Goal: Obtain resource: Download file/media

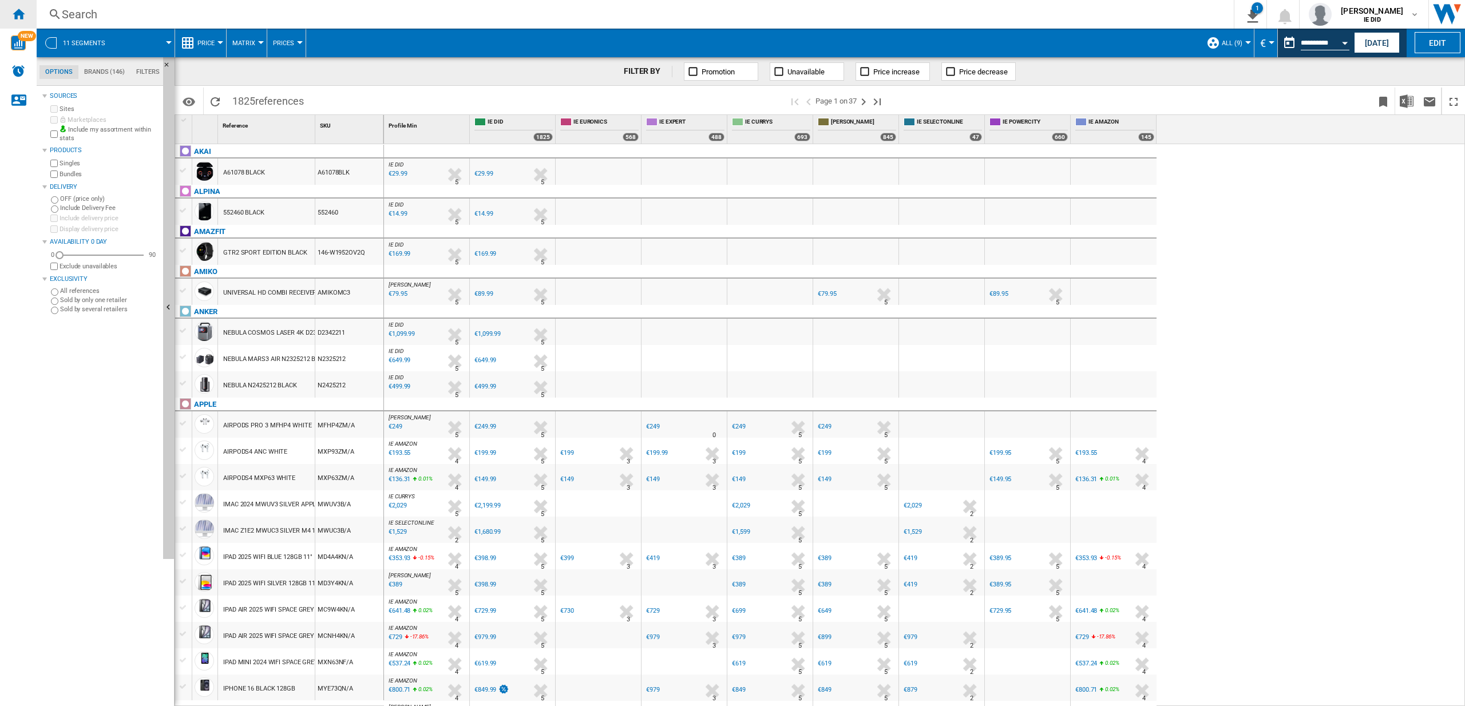
click at [34, 11] on div "Home" at bounding box center [18, 14] width 37 height 29
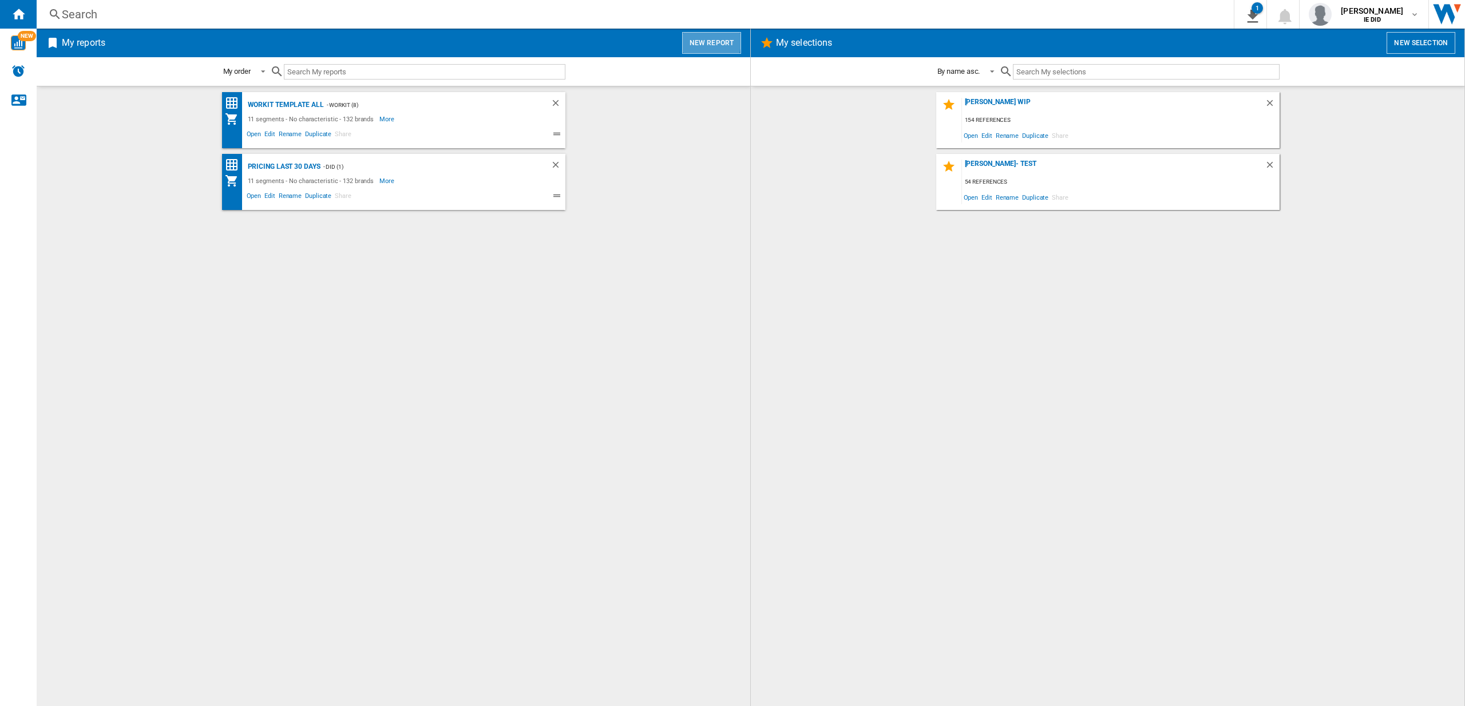
click at [694, 39] on button "New report" at bounding box center [711, 43] width 59 height 22
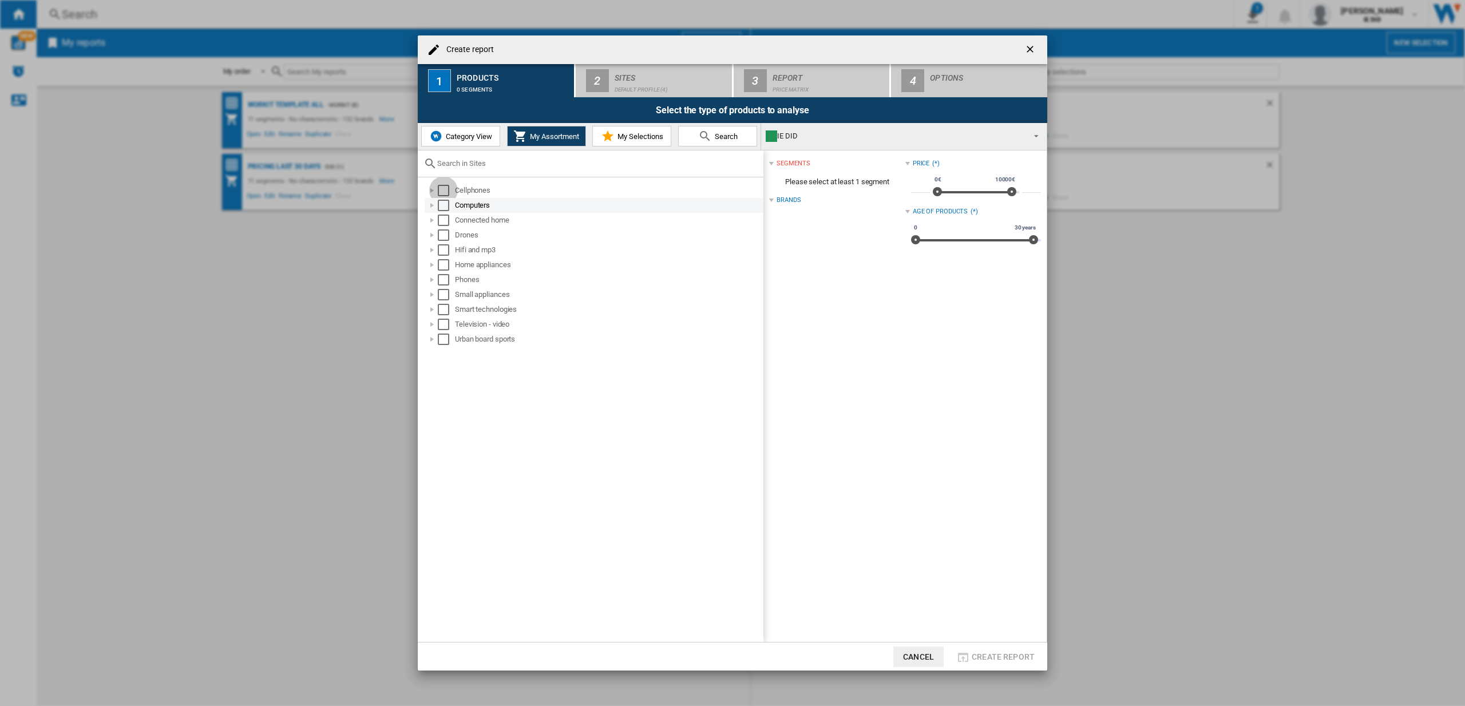
drag, startPoint x: 446, startPoint y: 188, endPoint x: 446, endPoint y: 200, distance: 11.4
click at [446, 189] on div "Select" at bounding box center [443, 190] width 11 height 11
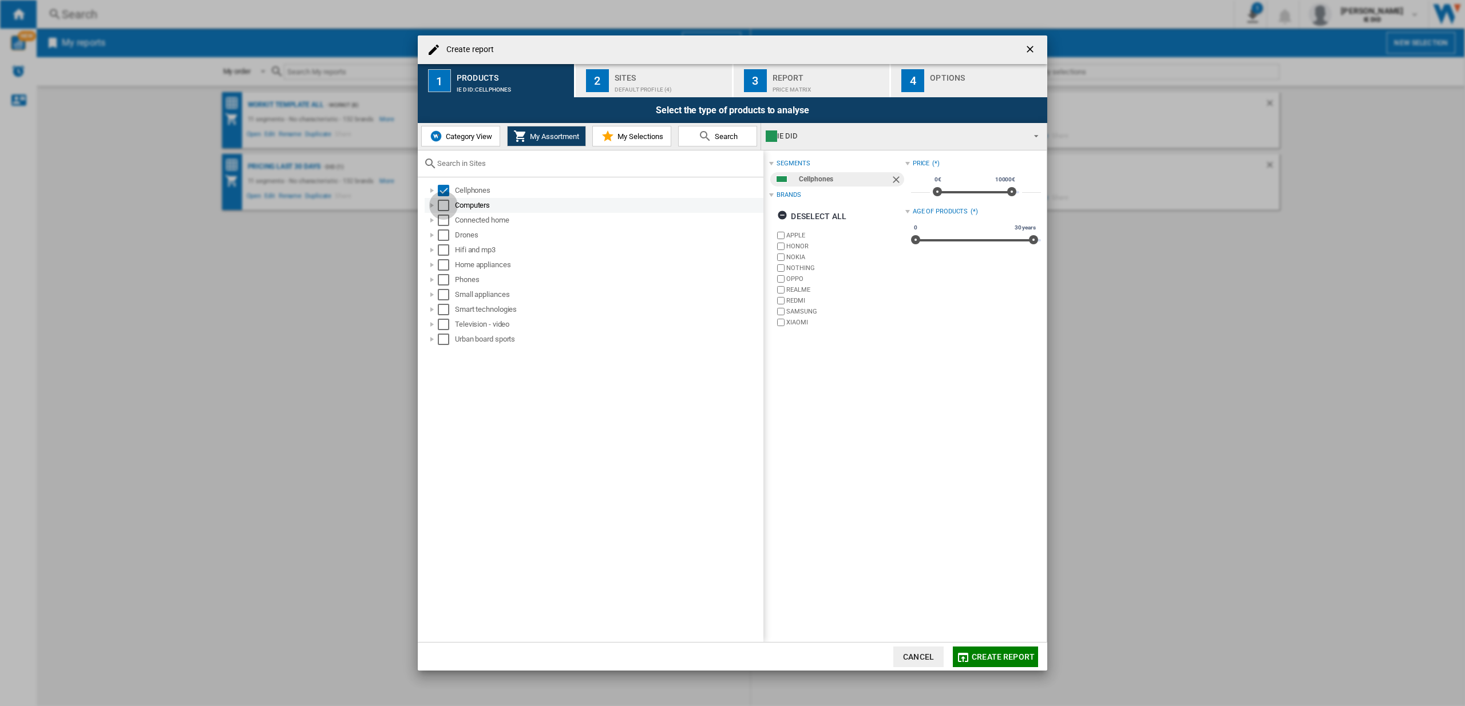
click at [444, 208] on div "Select" at bounding box center [443, 205] width 11 height 11
drag, startPoint x: 444, startPoint y: 215, endPoint x: 453, endPoint y: 250, distance: 35.7
click at [444, 215] on div "Select" at bounding box center [443, 220] width 11 height 11
drag, startPoint x: 439, startPoint y: 236, endPoint x: 444, endPoint y: 240, distance: 6.5
click at [439, 236] on div "Select" at bounding box center [443, 235] width 11 height 11
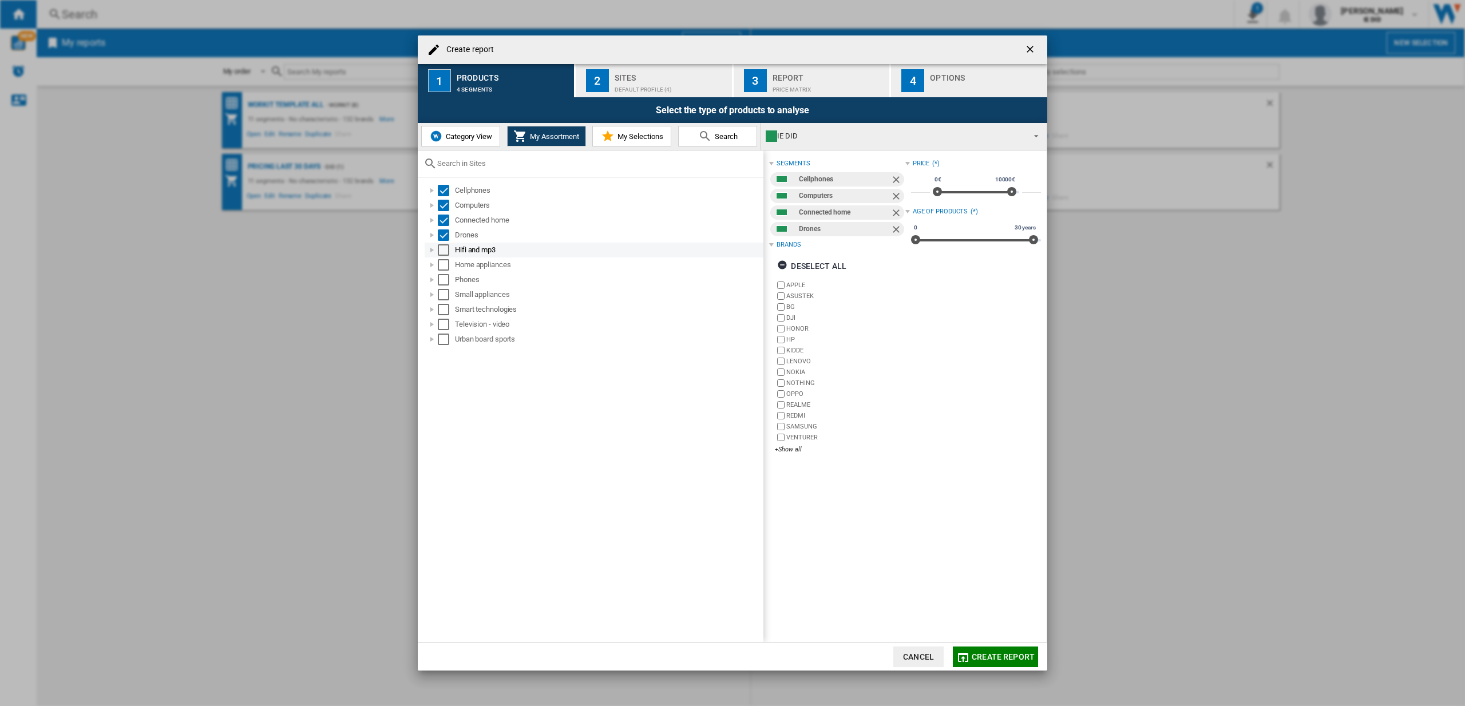
click at [446, 246] on div "Select" at bounding box center [443, 249] width 11 height 11
click at [450, 270] on md-checkbox "Select" at bounding box center [446, 264] width 17 height 11
drag, startPoint x: 448, startPoint y: 280, endPoint x: 445, endPoint y: 296, distance: 16.8
click at [449, 283] on div "Select" at bounding box center [443, 279] width 11 height 11
click at [445, 297] on div "Select" at bounding box center [443, 294] width 11 height 11
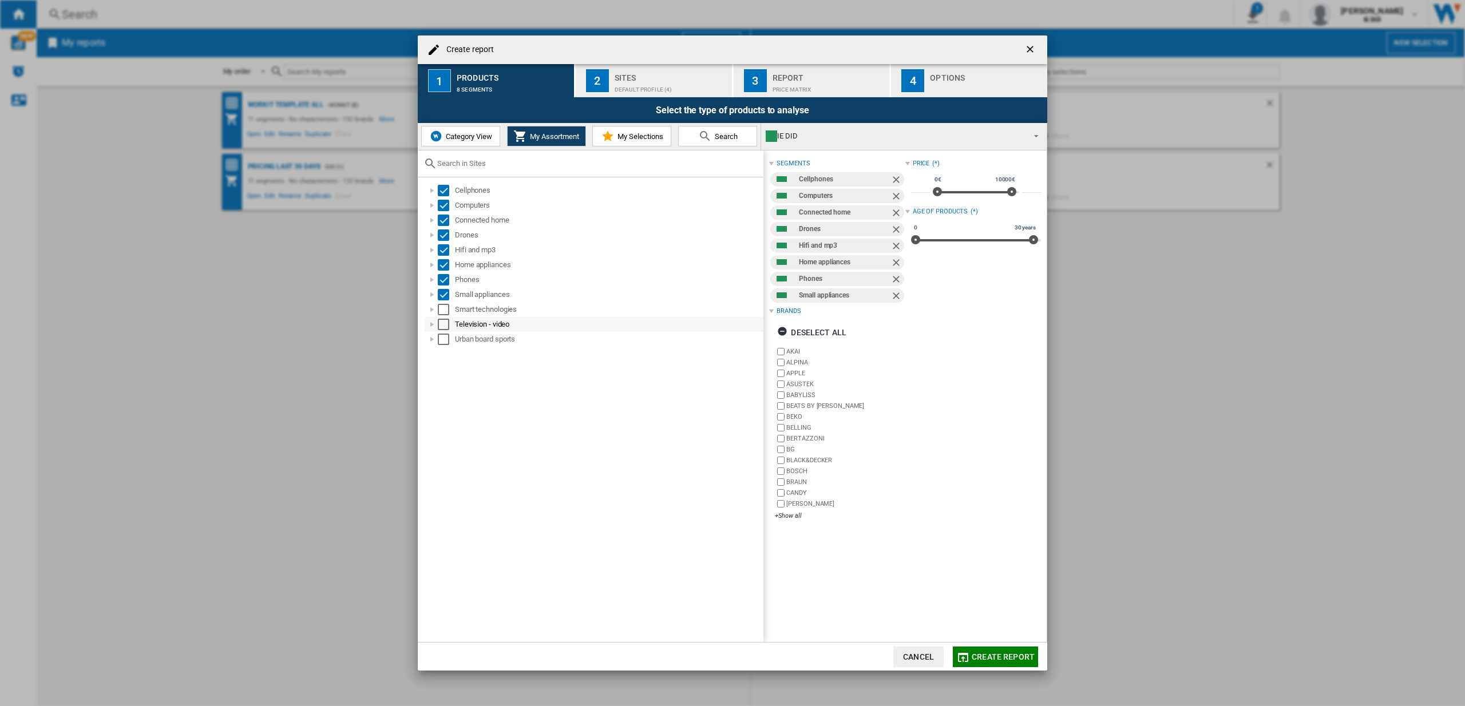
drag, startPoint x: 449, startPoint y: 311, endPoint x: 446, endPoint y: 320, distance: 8.9
click at [449, 313] on div "Select" at bounding box center [443, 309] width 11 height 11
drag, startPoint x: 446, startPoint y: 321, endPoint x: 446, endPoint y: 336, distance: 14.9
click at [446, 321] on div "Select" at bounding box center [443, 324] width 11 height 11
click at [446, 341] on div "Select" at bounding box center [443, 339] width 11 height 11
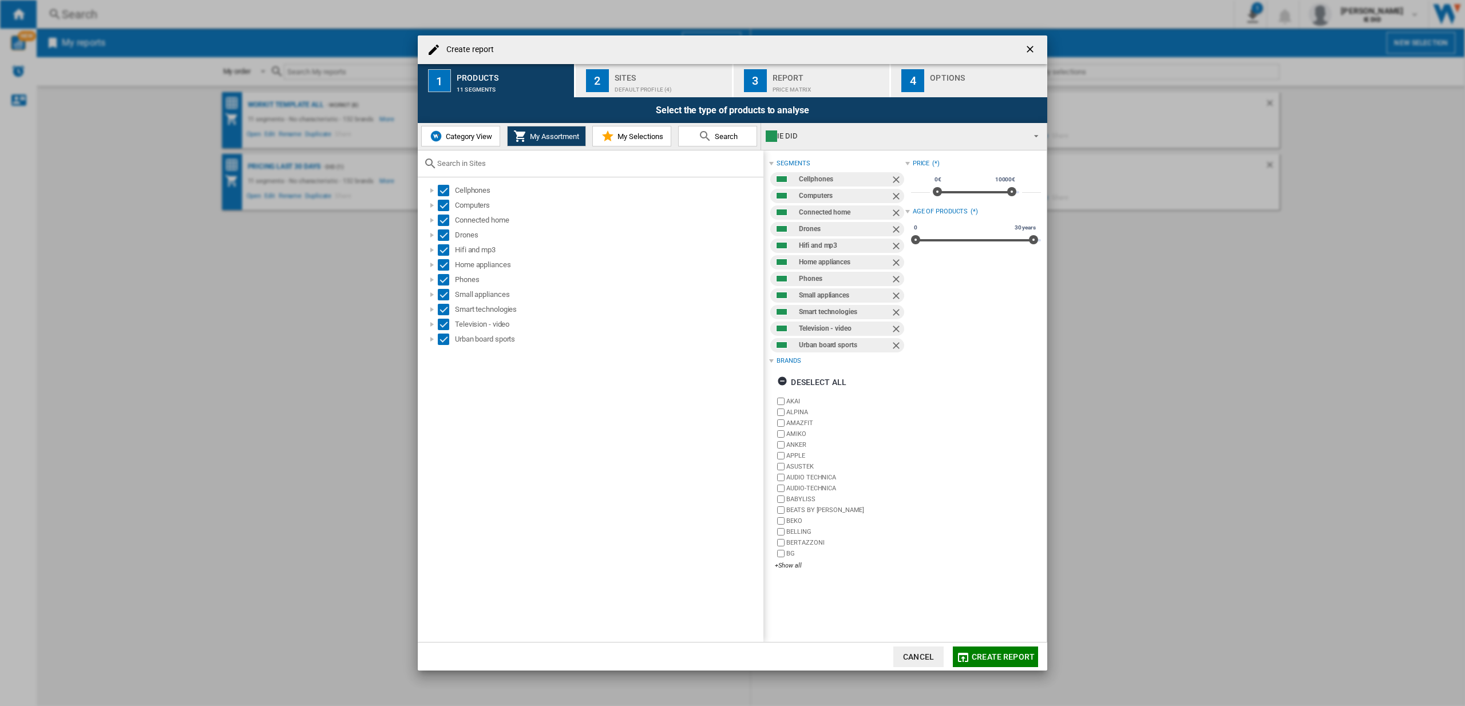
click at [636, 62] on div "Create report" at bounding box center [733, 49] width 630 height 29
click at [624, 79] on div "Sites" at bounding box center [671, 75] width 113 height 12
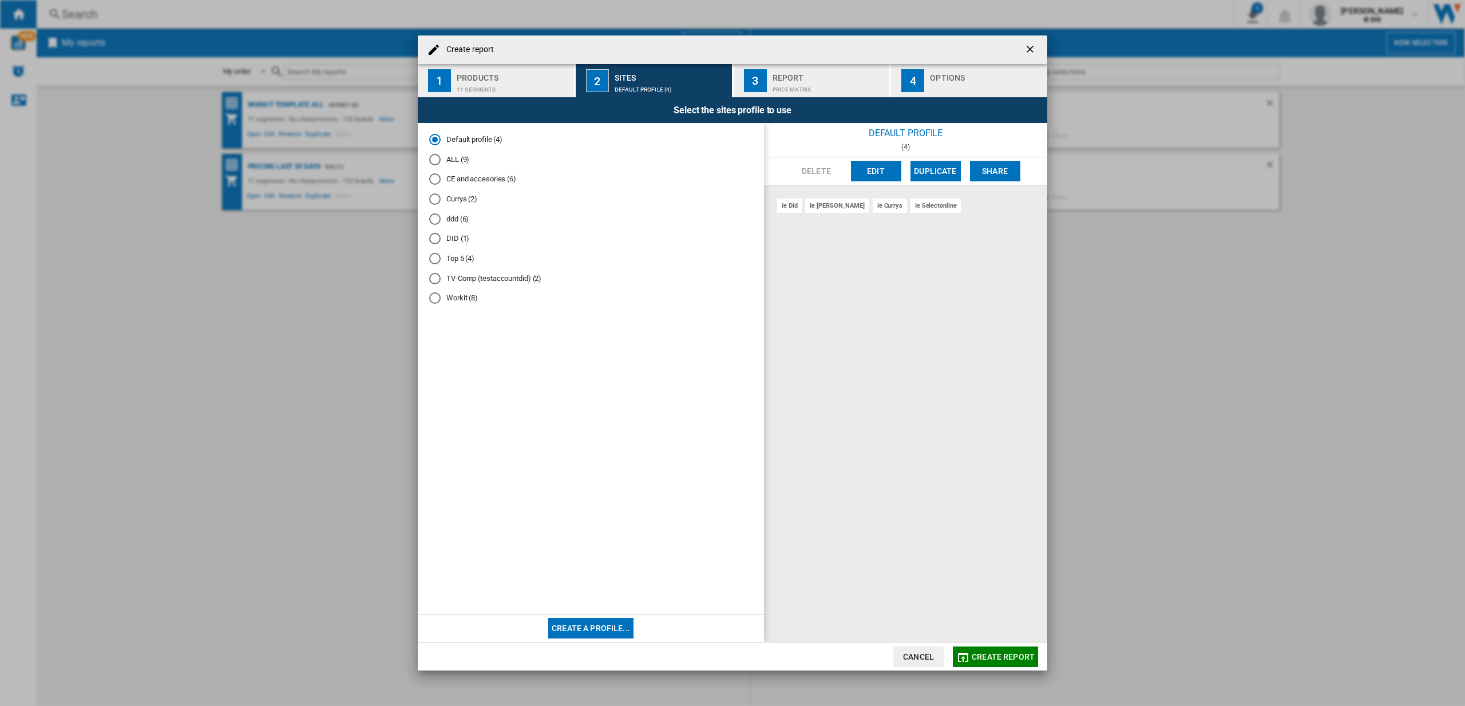
drag, startPoint x: 433, startPoint y: 159, endPoint x: 524, endPoint y: 262, distance: 137.8
click at [433, 159] on div "ALL (9)" at bounding box center [434, 159] width 11 height 11
click at [980, 666] on button "Create report" at bounding box center [995, 657] width 85 height 21
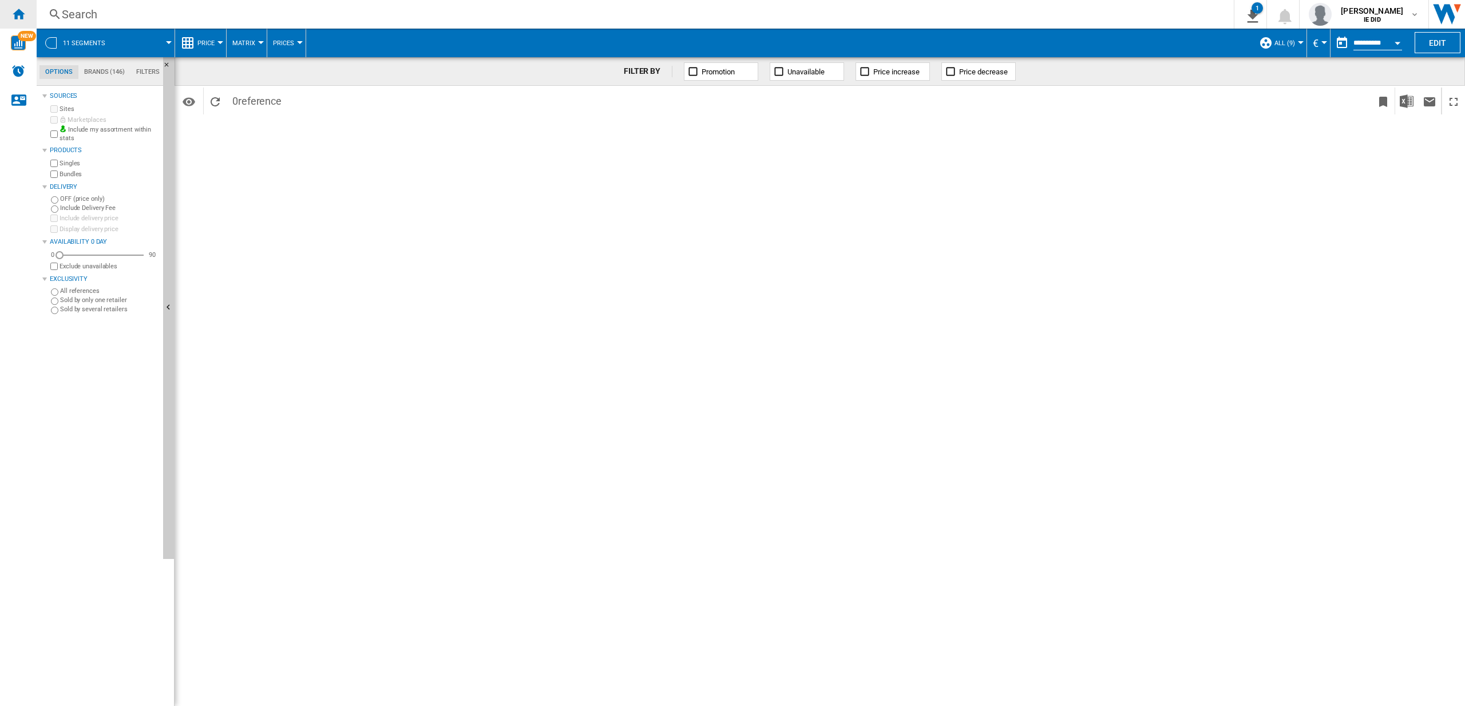
click at [23, 13] on ng-md-icon "Home" at bounding box center [18, 14] width 14 height 14
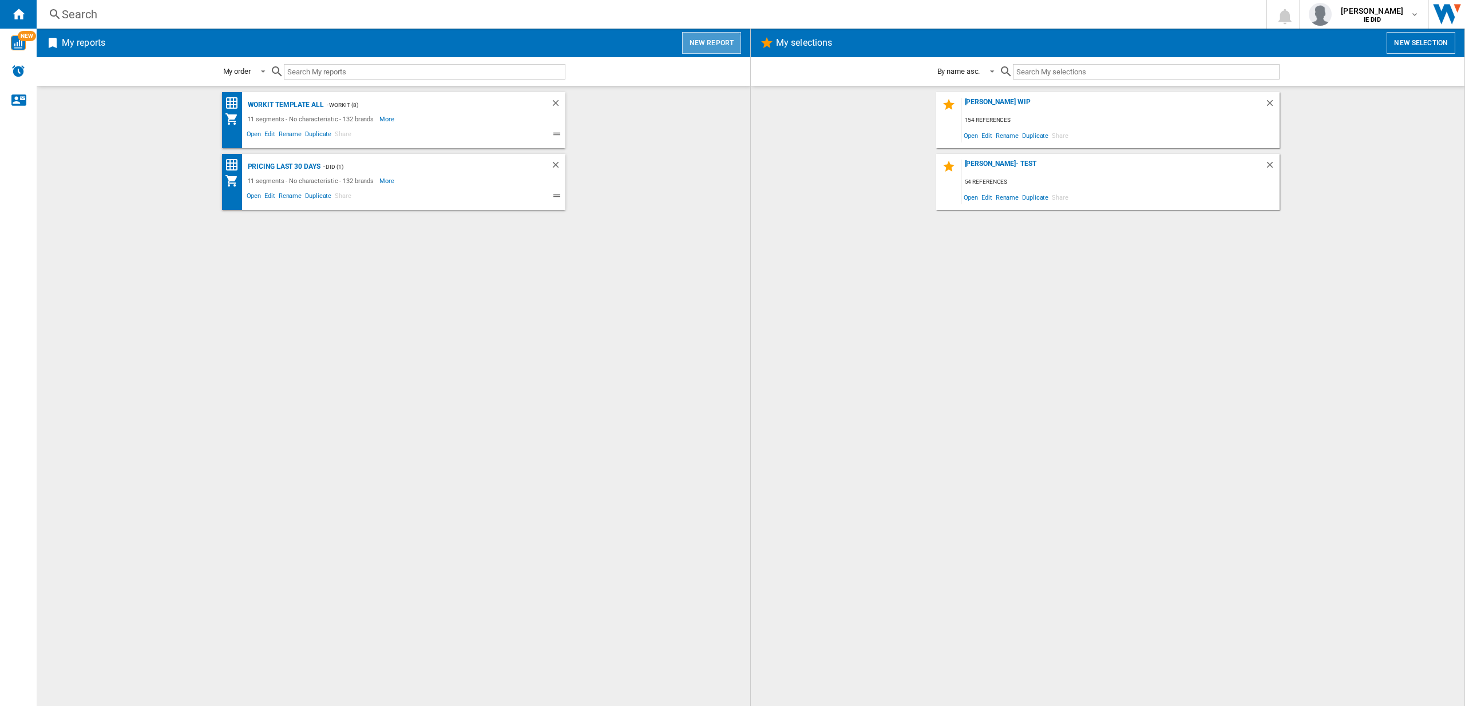
click at [702, 48] on button "New report" at bounding box center [711, 43] width 59 height 22
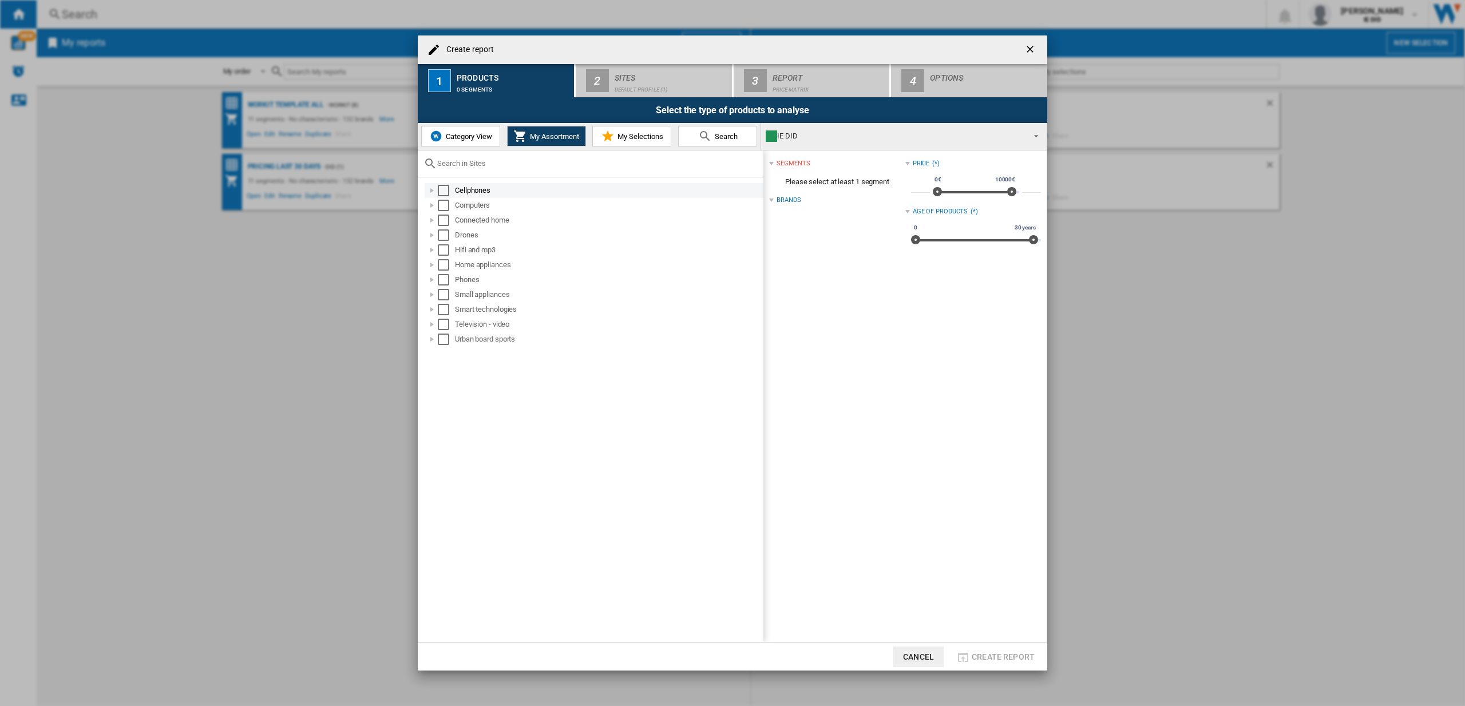
drag, startPoint x: 445, startPoint y: 186, endPoint x: 444, endPoint y: 192, distance: 6.4
click at [445, 187] on div "Select" at bounding box center [443, 190] width 11 height 11
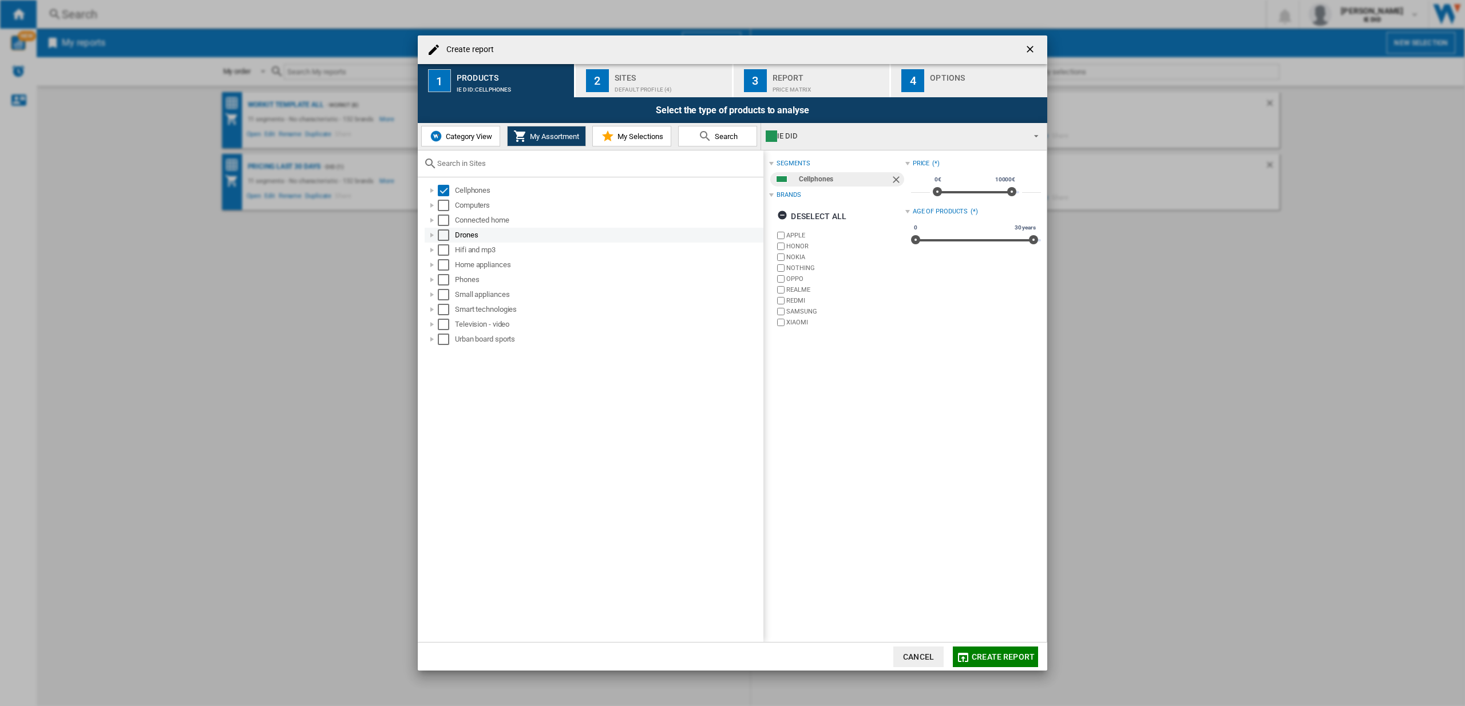
drag, startPoint x: 447, startPoint y: 209, endPoint x: 447, endPoint y: 236, distance: 26.3
click at [447, 210] on div "Select" at bounding box center [443, 205] width 11 height 11
drag, startPoint x: 444, startPoint y: 221, endPoint x: 446, endPoint y: 239, distance: 18.5
click at [444, 222] on div "Select" at bounding box center [443, 220] width 11 height 11
drag, startPoint x: 448, startPoint y: 232, endPoint x: 444, endPoint y: 244, distance: 12.3
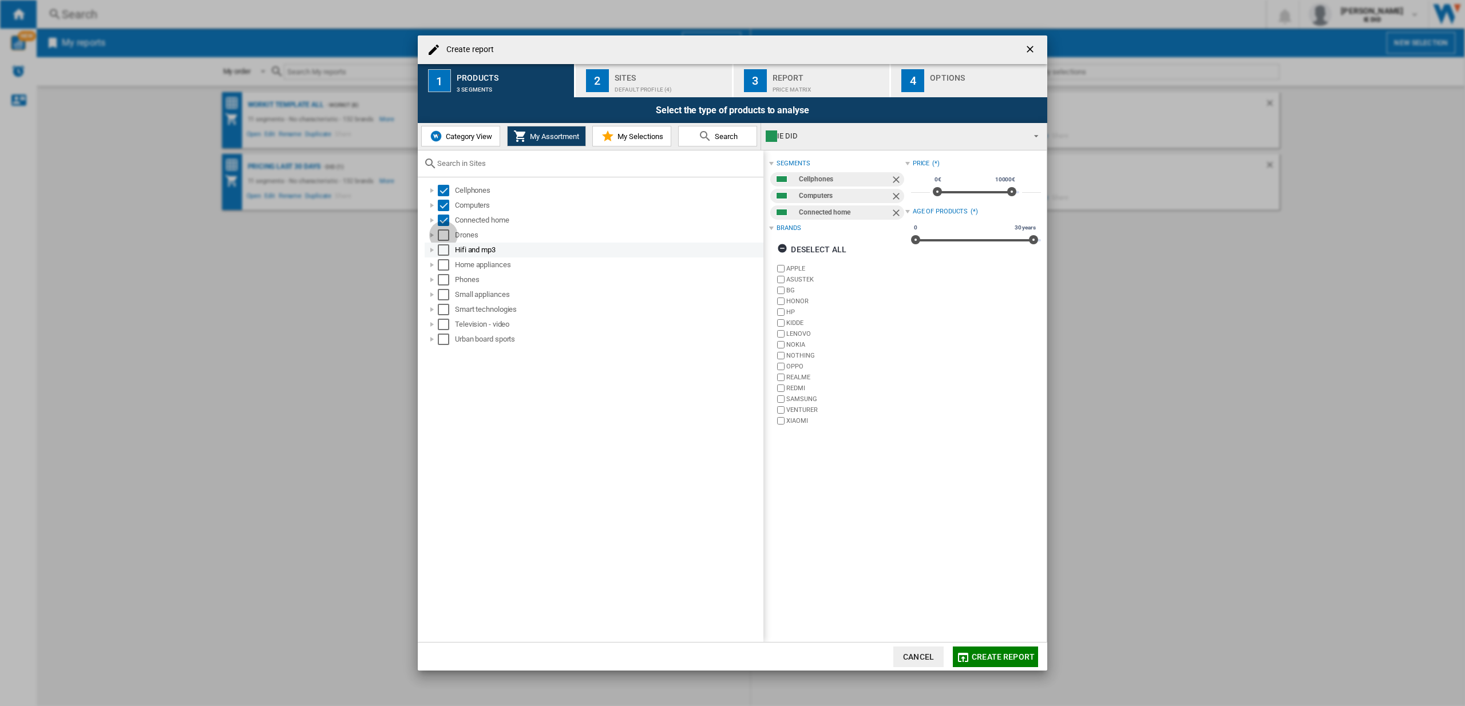
click at [448, 234] on div "Select" at bounding box center [443, 235] width 11 height 11
drag, startPoint x: 444, startPoint y: 244, endPoint x: 445, endPoint y: 256, distance: 12.1
click at [444, 245] on div "Select" at bounding box center [443, 249] width 11 height 11
drag, startPoint x: 446, startPoint y: 266, endPoint x: 446, endPoint y: 272, distance: 6.9
click at [446, 266] on div "Select" at bounding box center [443, 264] width 11 height 11
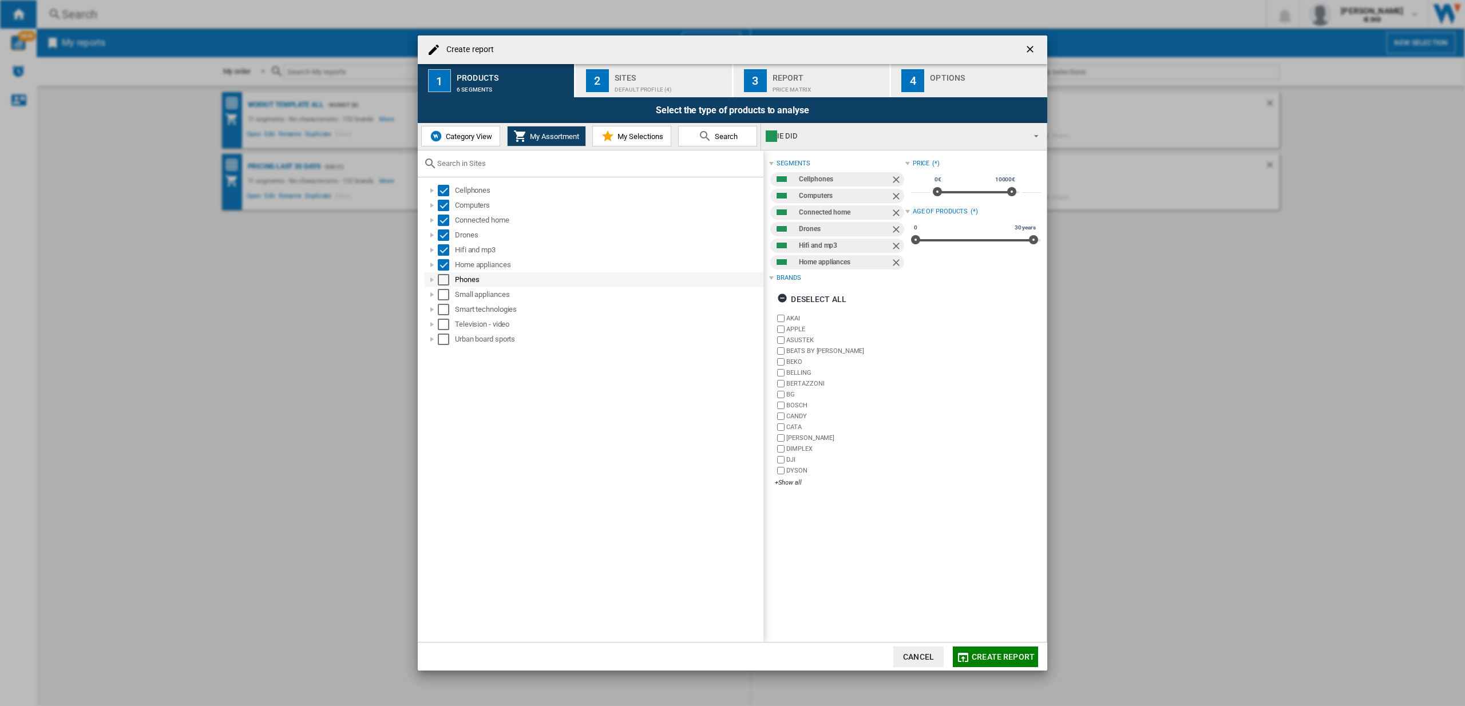
click at [449, 281] on md-checkbox "Select" at bounding box center [446, 279] width 17 height 11
drag, startPoint x: 446, startPoint y: 291, endPoint x: 449, endPoint y: 309, distance: 18.1
click at [446, 292] on div "Select" at bounding box center [443, 294] width 11 height 11
drag, startPoint x: 449, startPoint y: 310, endPoint x: 446, endPoint y: 325, distance: 15.7
click at [449, 311] on md-checkbox "Select" at bounding box center [446, 309] width 17 height 11
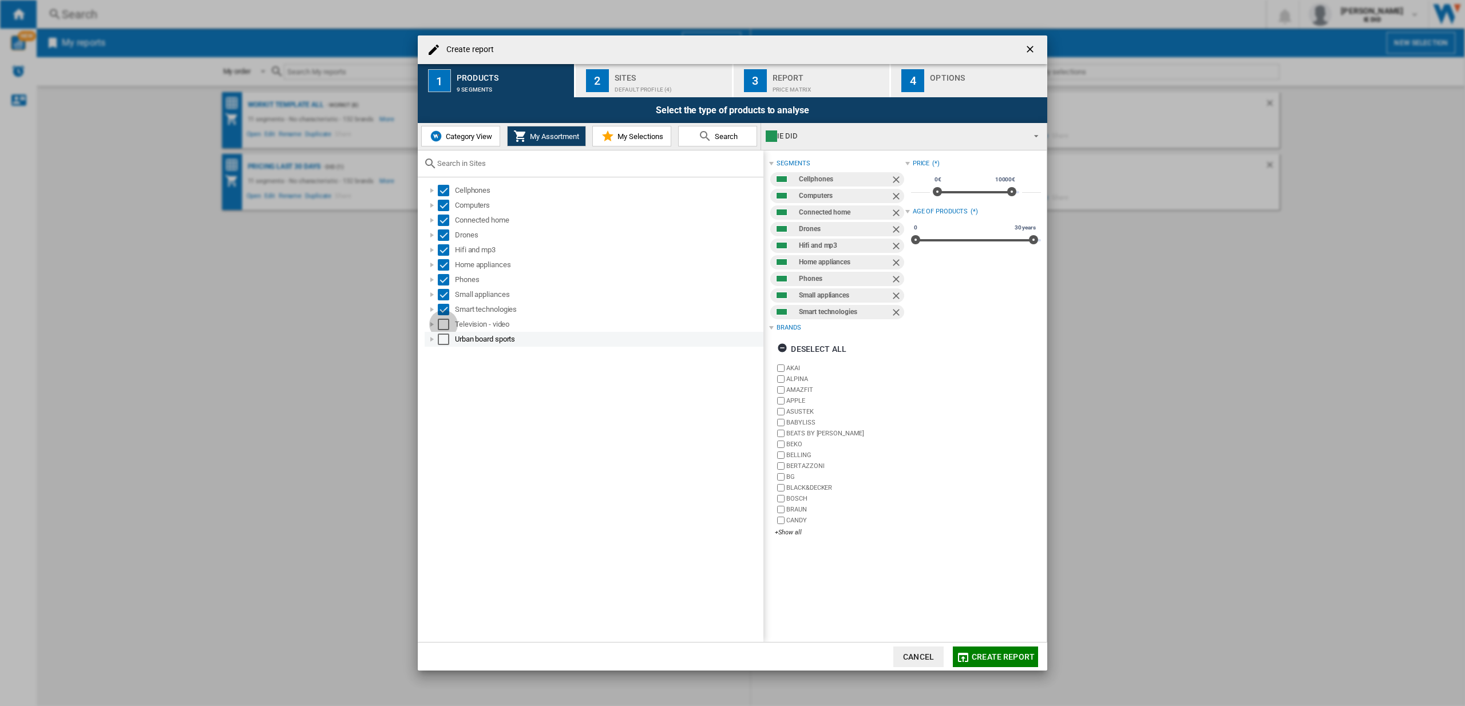
drag, startPoint x: 446, startPoint y: 326, endPoint x: 445, endPoint y: 341, distance: 14.9
click at [446, 327] on div "Select" at bounding box center [443, 324] width 11 height 11
drag, startPoint x: 445, startPoint y: 341, endPoint x: 595, endPoint y: 276, distance: 162.8
click at [445, 341] on div "Select" at bounding box center [443, 339] width 11 height 11
click at [635, 84] on div "Default profile (4)" at bounding box center [671, 87] width 113 height 12
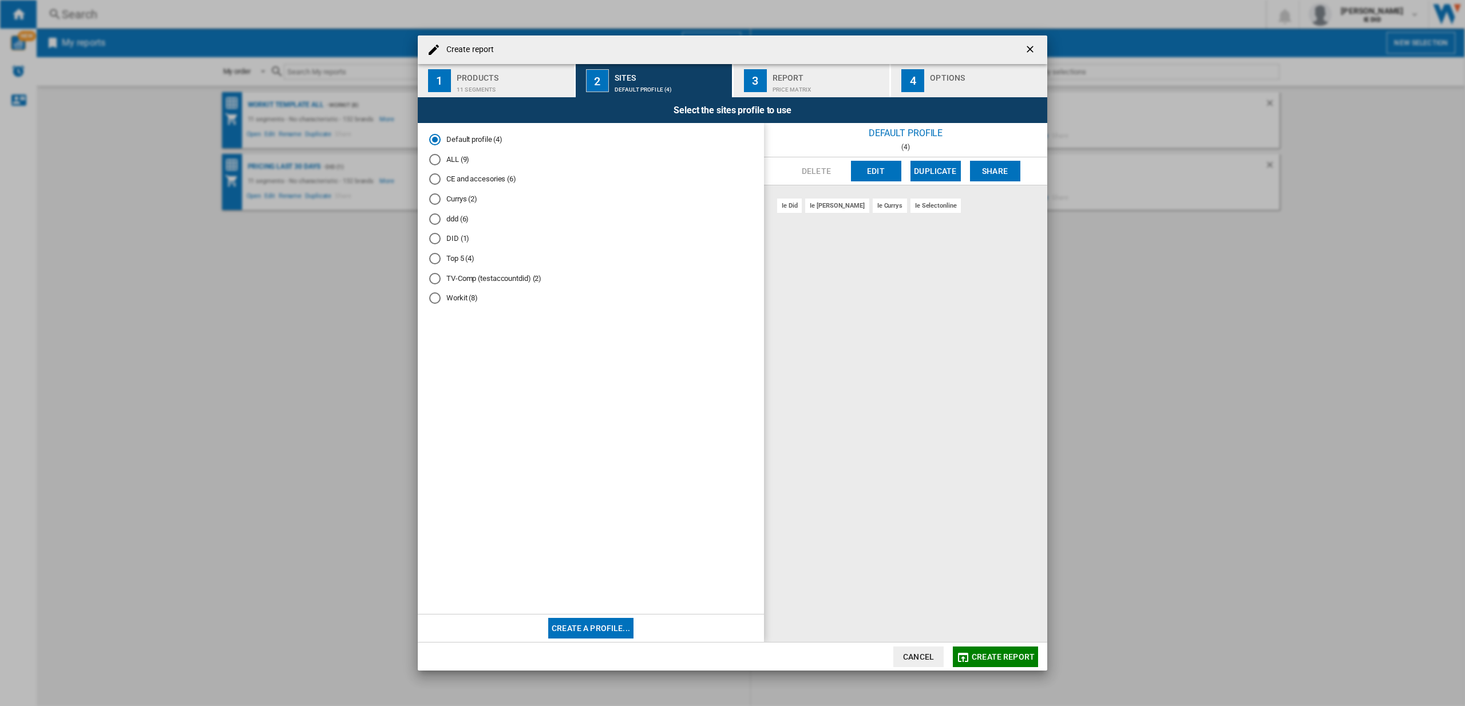
click at [430, 165] on md-radio-group "Default profile (4) ALL (9) CE and accesories (6) Currys (2) ddd (6) DID (1) To…" at bounding box center [590, 224] width 323 height 179
click at [440, 158] on div "ALL (9)" at bounding box center [434, 159] width 11 height 11
click at [996, 661] on span "Create report" at bounding box center [1003, 656] width 63 height 9
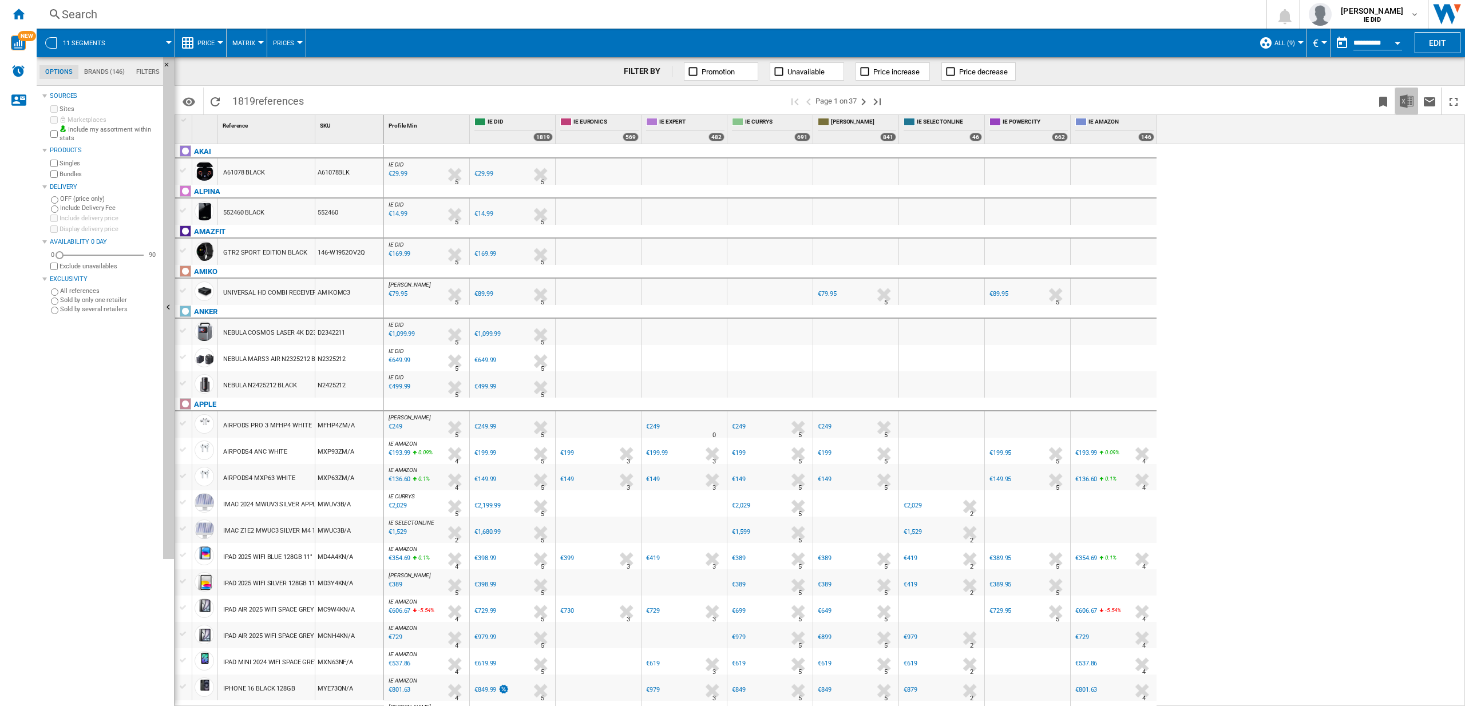
click at [1411, 103] on img "Download in Excel" at bounding box center [1407, 101] width 14 height 14
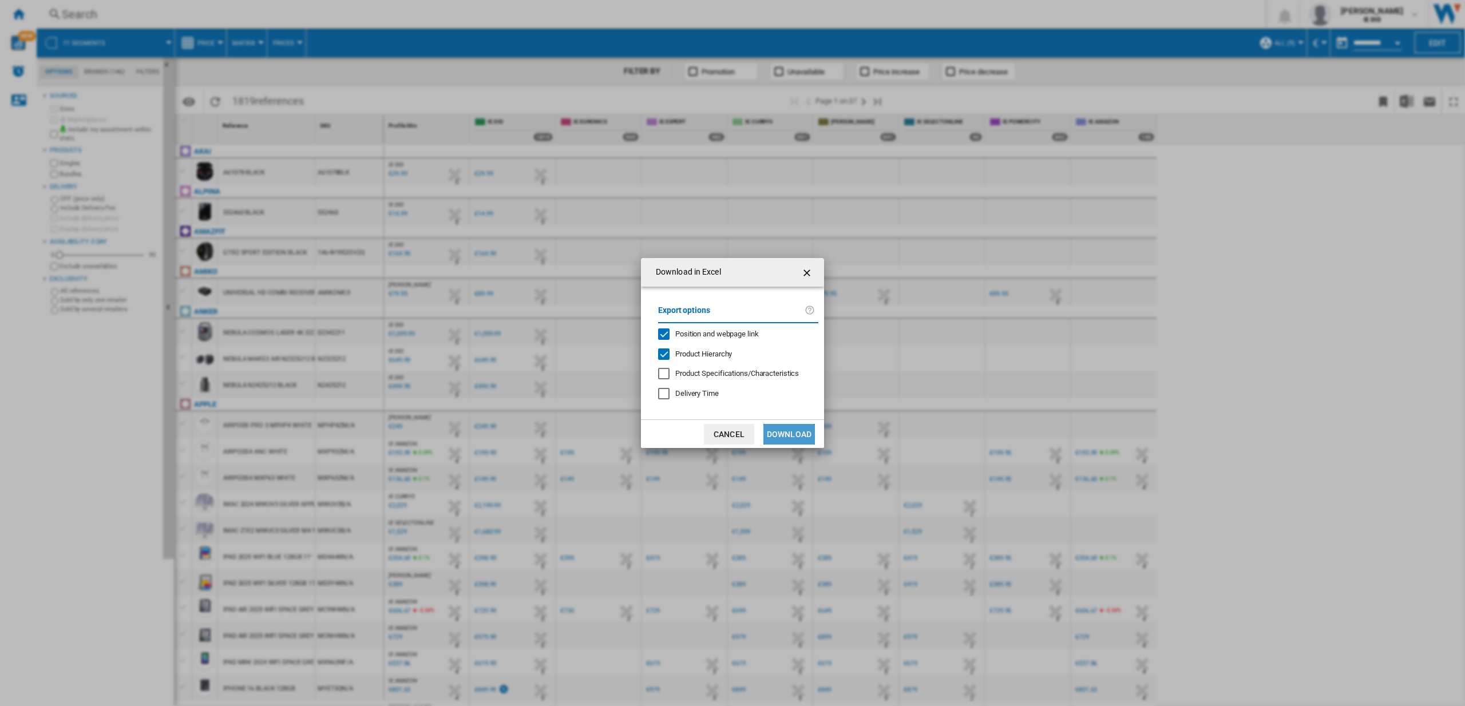
click at [807, 437] on button "Download" at bounding box center [790, 434] width 52 height 21
